Goal: Understand process/instructions: Learn about a topic

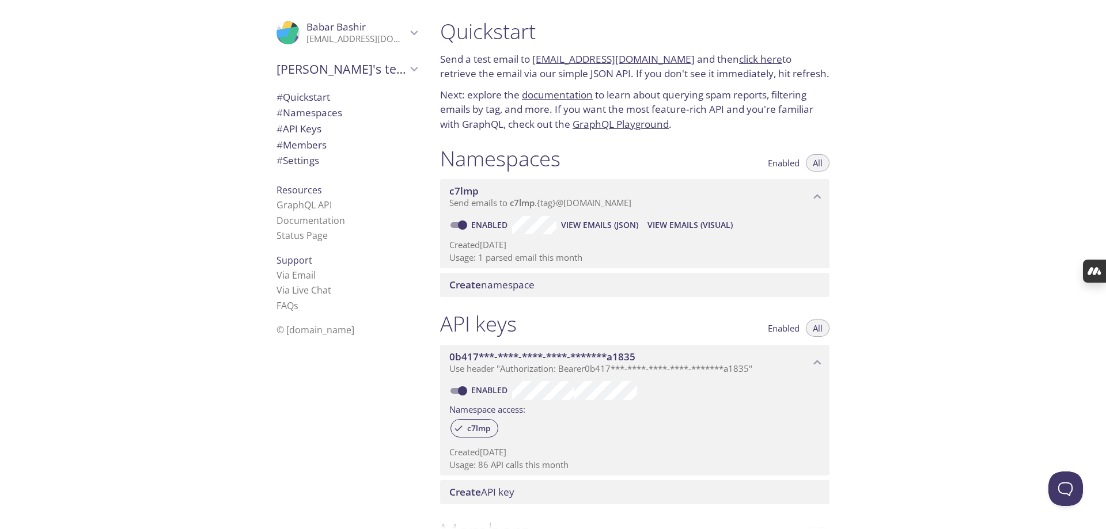
click at [896, 140] on div "Quickstart Send a test email to c7lmp.test@inbox.testmail.app and then click he…" at bounding box center [768, 264] width 675 height 529
click at [905, 149] on div "Quickstart Send a test email to c7lmp.test@inbox.testmail.app and then click he…" at bounding box center [768, 264] width 675 height 529
drag, startPoint x: 723, startPoint y: 107, endPoint x: 709, endPoint y: 107, distance: 14.4
click at [709, 107] on p "Next: explore the documentation to learn about querying spam reports, filtering…" at bounding box center [634, 110] width 389 height 44
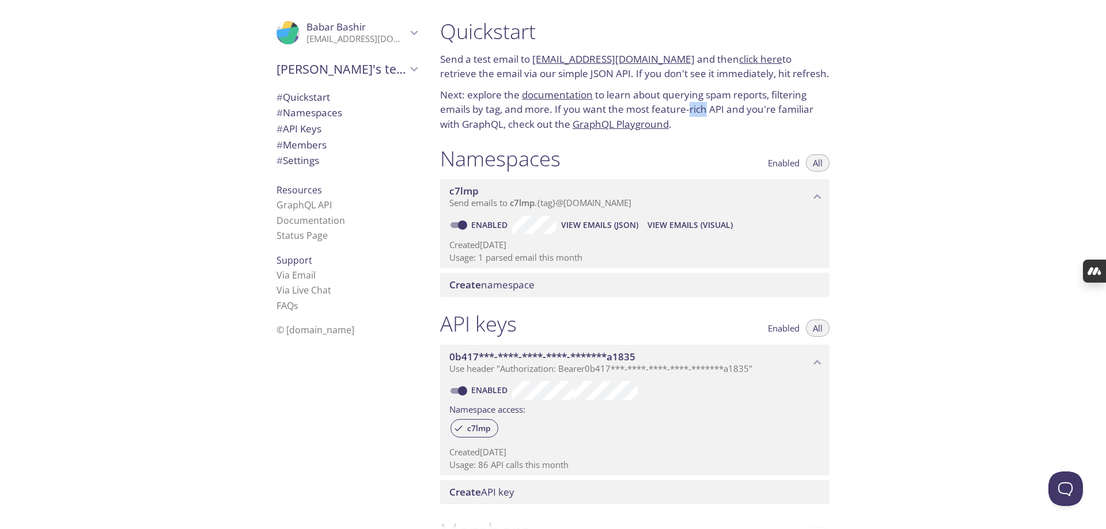
drag, startPoint x: 704, startPoint y: 107, endPoint x: 689, endPoint y: 109, distance: 15.6
click at [689, 109] on p "Next: explore the documentation to learn about querying spam reports, filtering…" at bounding box center [634, 110] width 389 height 44
click at [382, 399] on div ".cls-1 { fill: #6d5ca8; } .cls-2 { fill: #3fc191; } .cls-3 { fill: #3b4752; } .…" at bounding box center [344, 264] width 173 height 529
click at [858, 136] on div "Quickstart Send a test email to c7lmp.test@inbox.testmail.app and then click he…" at bounding box center [768, 264] width 675 height 529
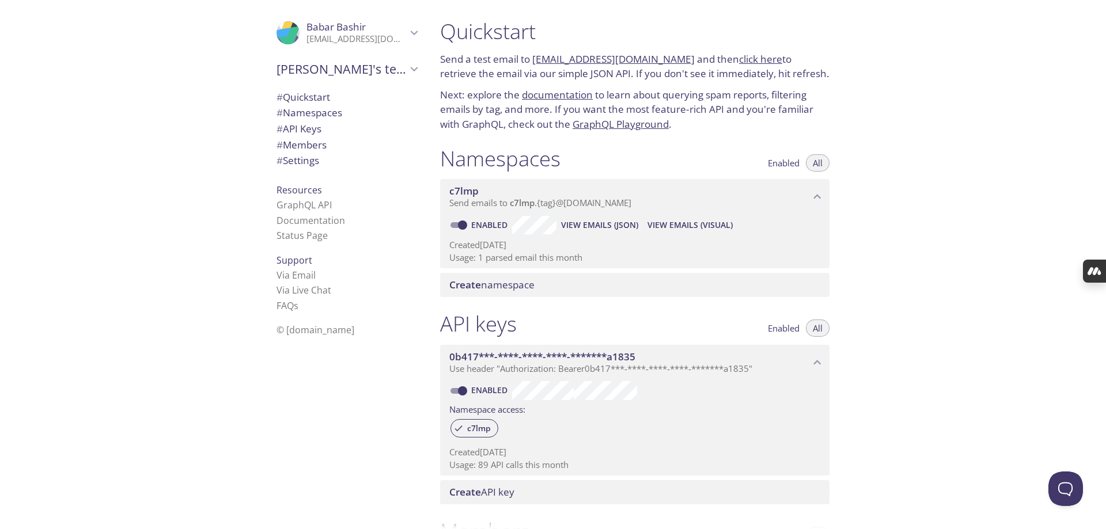
click at [945, 153] on div "Quickstart Send a test email to c7lmp.test@inbox.testmail.app and then click he…" at bounding box center [768, 264] width 675 height 529
